Goal: Task Accomplishment & Management: Complete application form

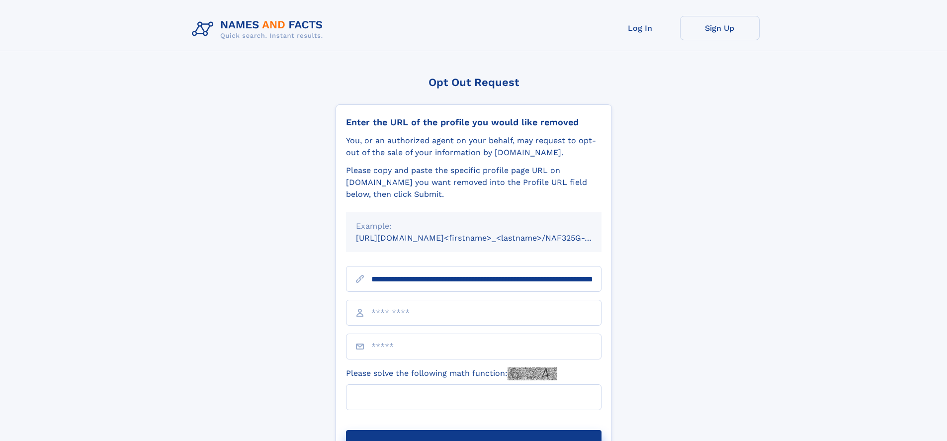
scroll to position [0, 106]
type input "**********"
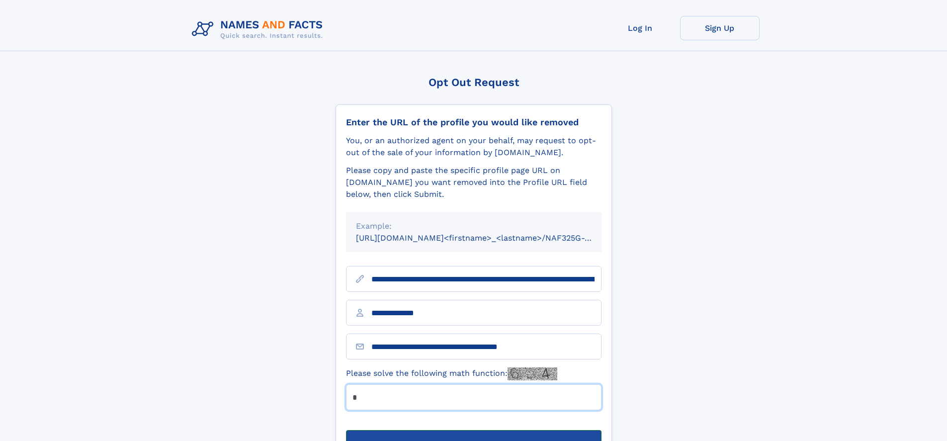
type input "*"
click at [473, 430] on button "Submit Opt Out Request" at bounding box center [474, 446] width 256 height 32
